Goal: Book appointment/travel/reservation

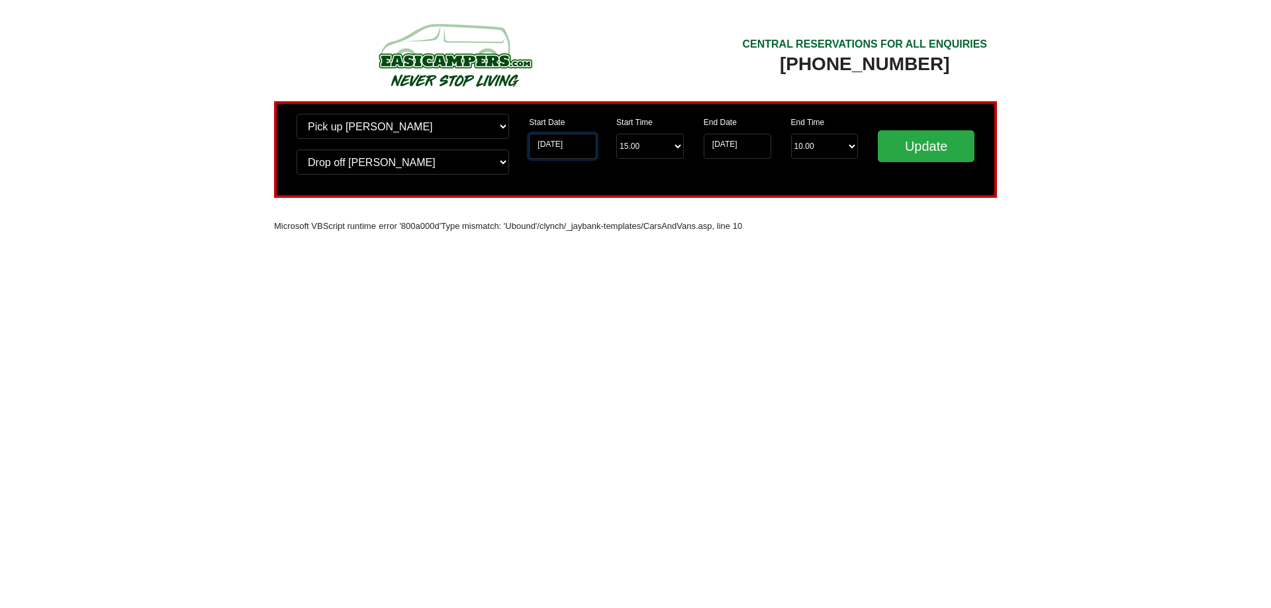
click at [578, 144] on input "02-09-2025" at bounding box center [563, 146] width 68 height 25
click at [555, 143] on input "02-09-2025" at bounding box center [563, 146] width 68 height 25
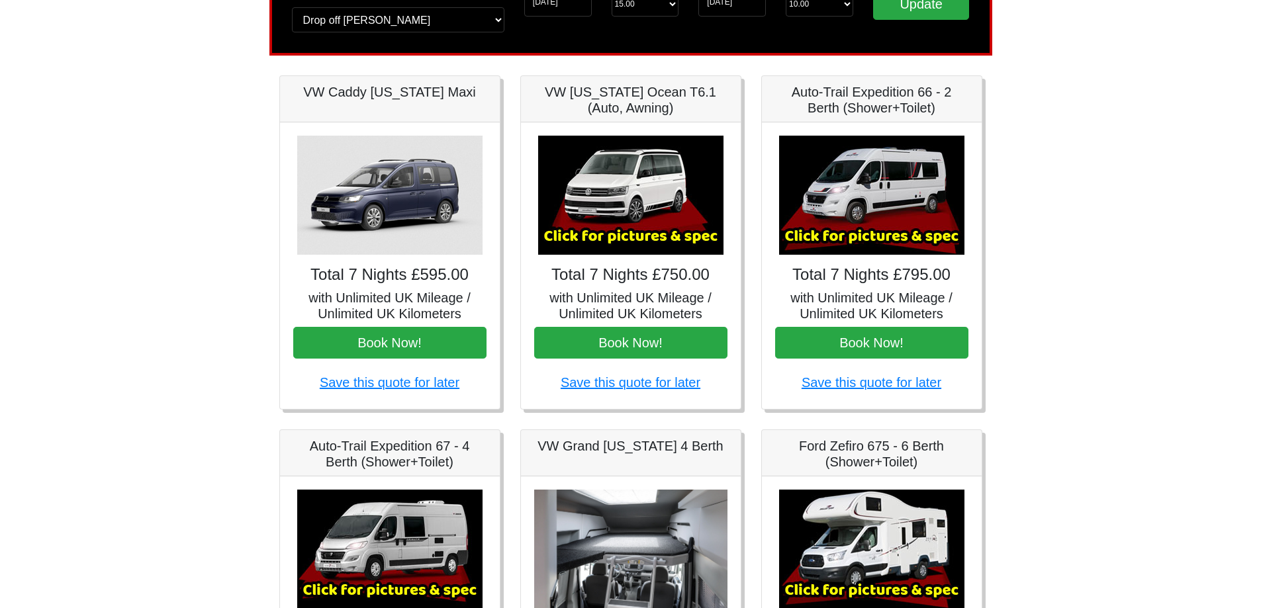
scroll to position [111, 0]
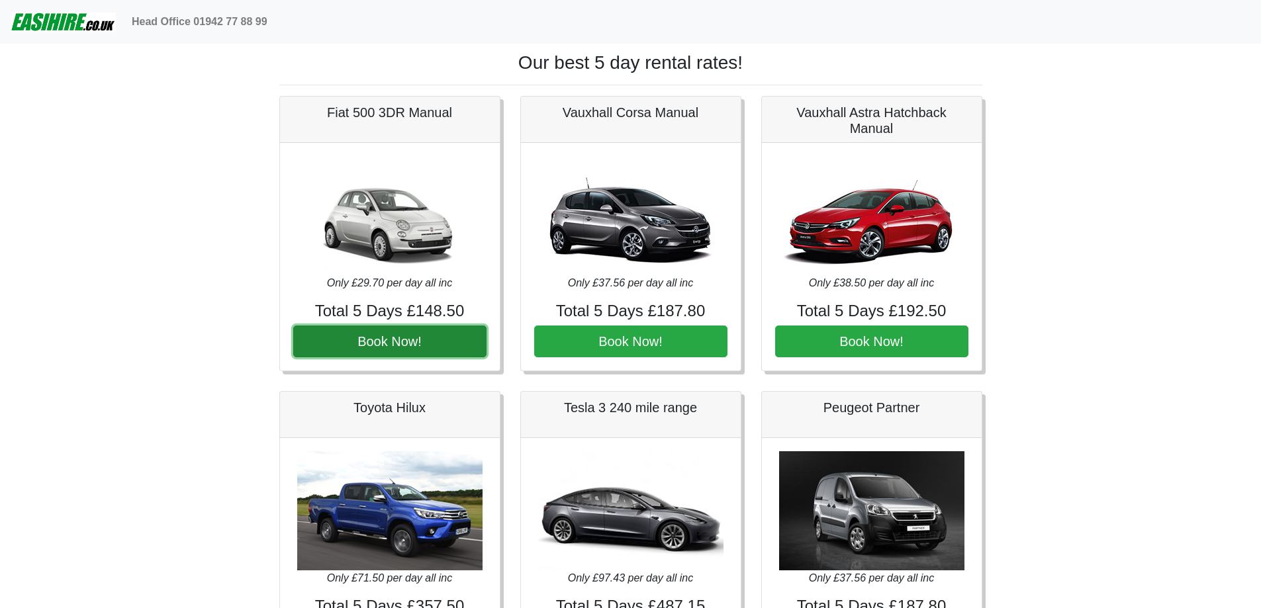
click at [427, 338] on button "Book Now!" at bounding box center [389, 342] width 193 height 32
